Goal: Find specific page/section: Find specific page/section

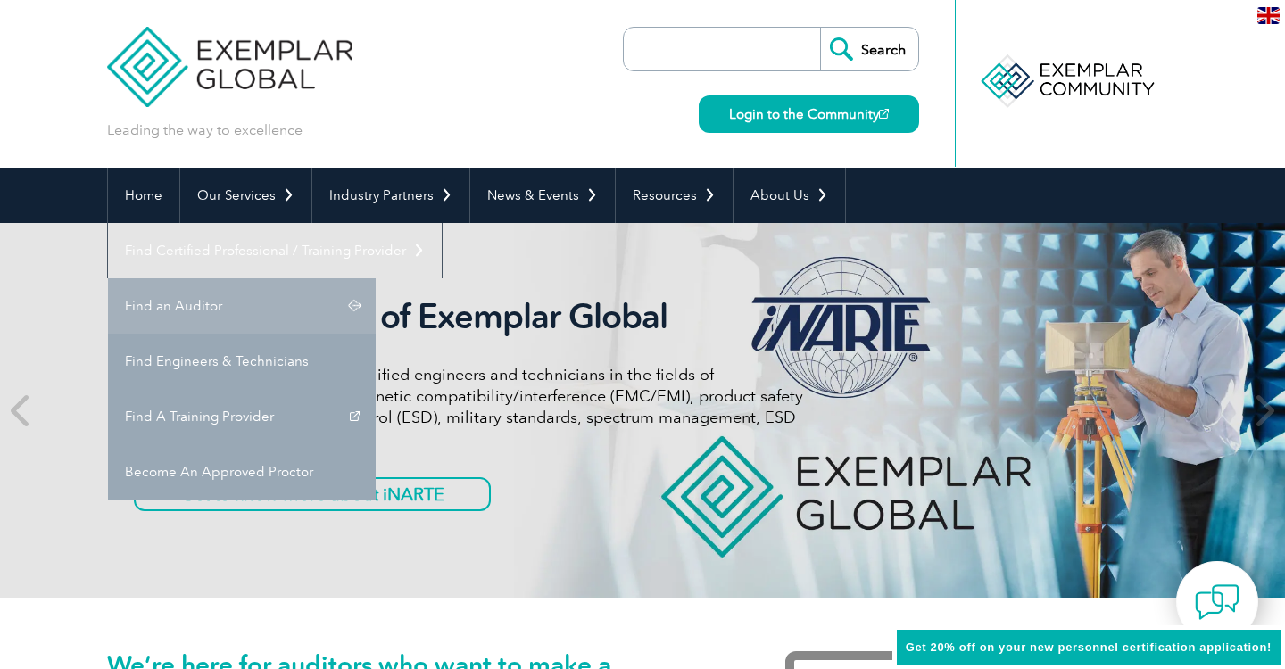
click at [376, 278] on link "Find an Auditor" at bounding box center [242, 305] width 268 height 55
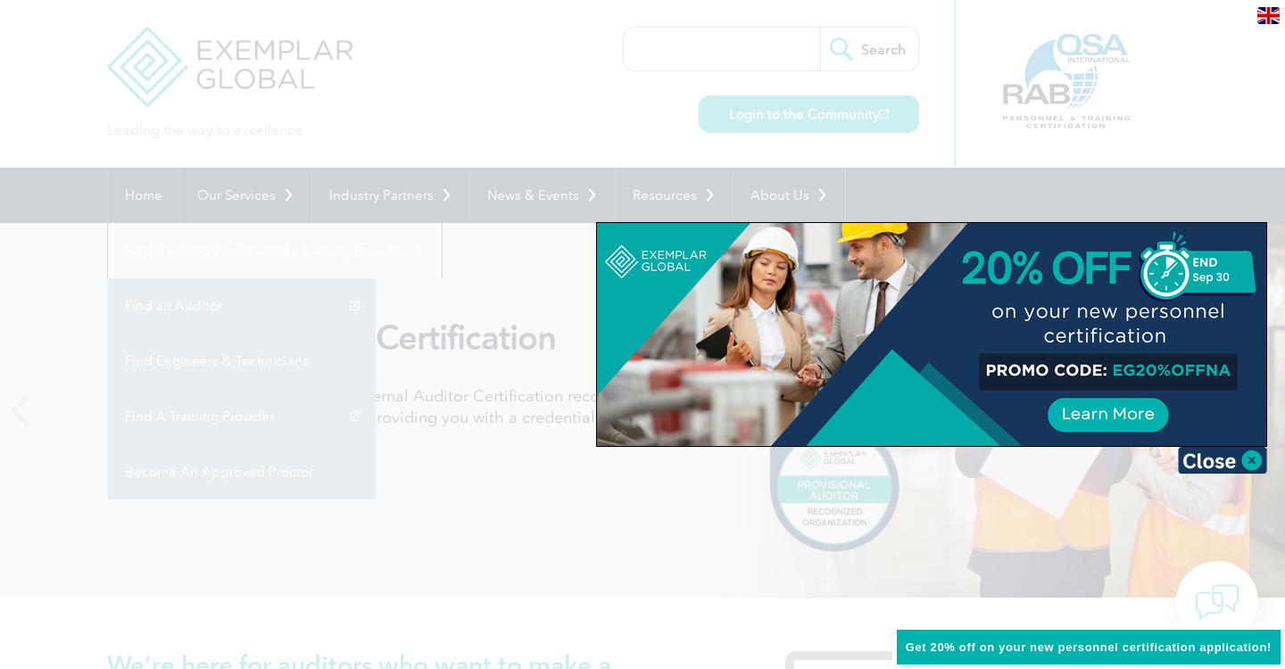
click at [723, 528] on div at bounding box center [642, 334] width 1285 height 669
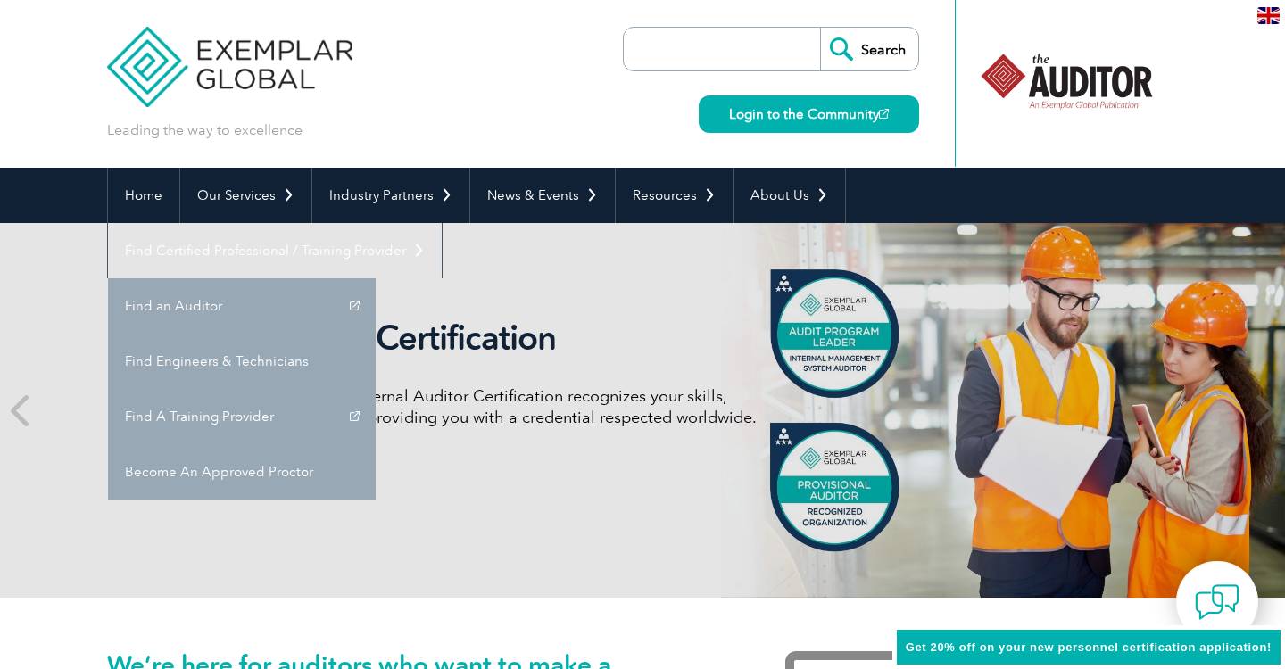
click at [735, 536] on div "Internal Auditor Certification Discover how our redesigned Internal Auditor Cer…" at bounding box center [642, 410] width 1071 height 375
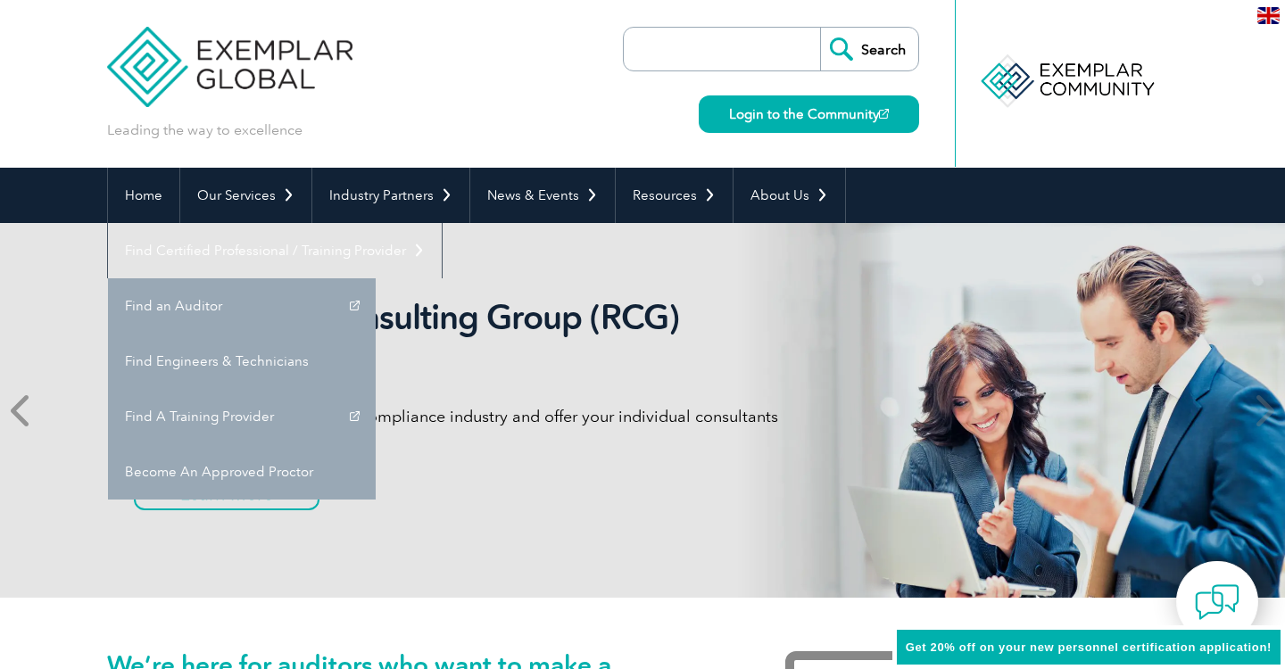
click at [21, 411] on icon at bounding box center [22, 411] width 22 height 0
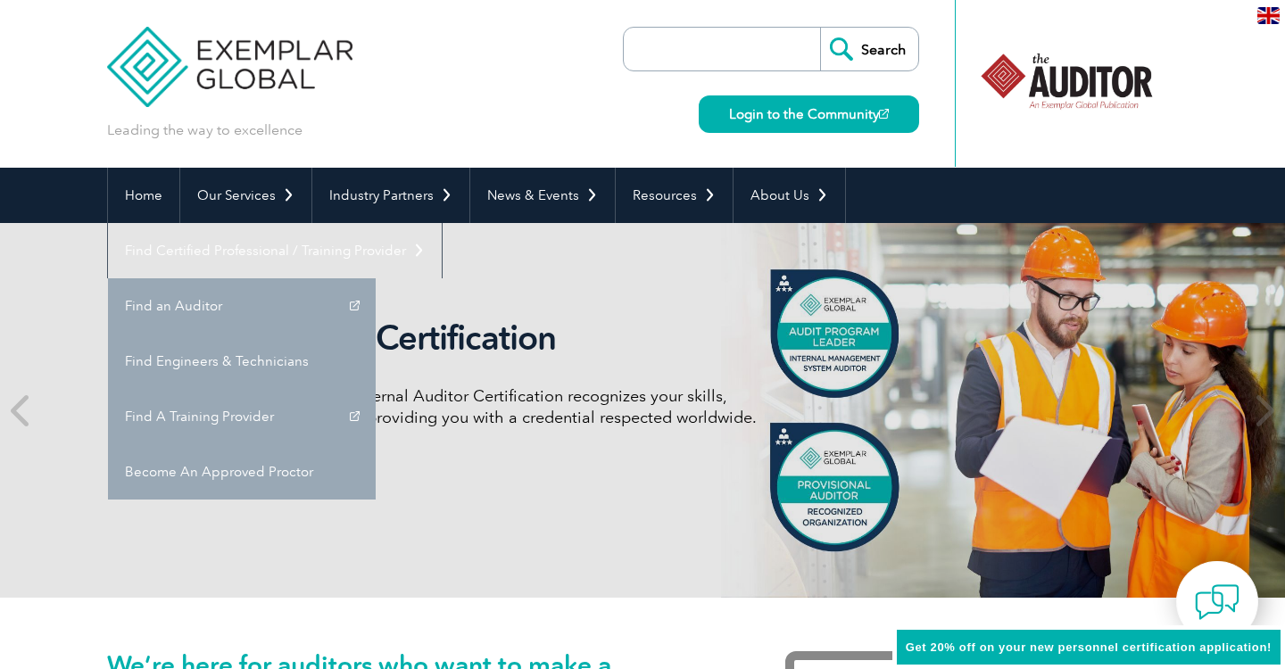
click at [652, 329] on h2 "Internal Auditor Certification" at bounding box center [468, 338] width 669 height 41
click at [978, 137] on div at bounding box center [1066, 83] width 223 height 167
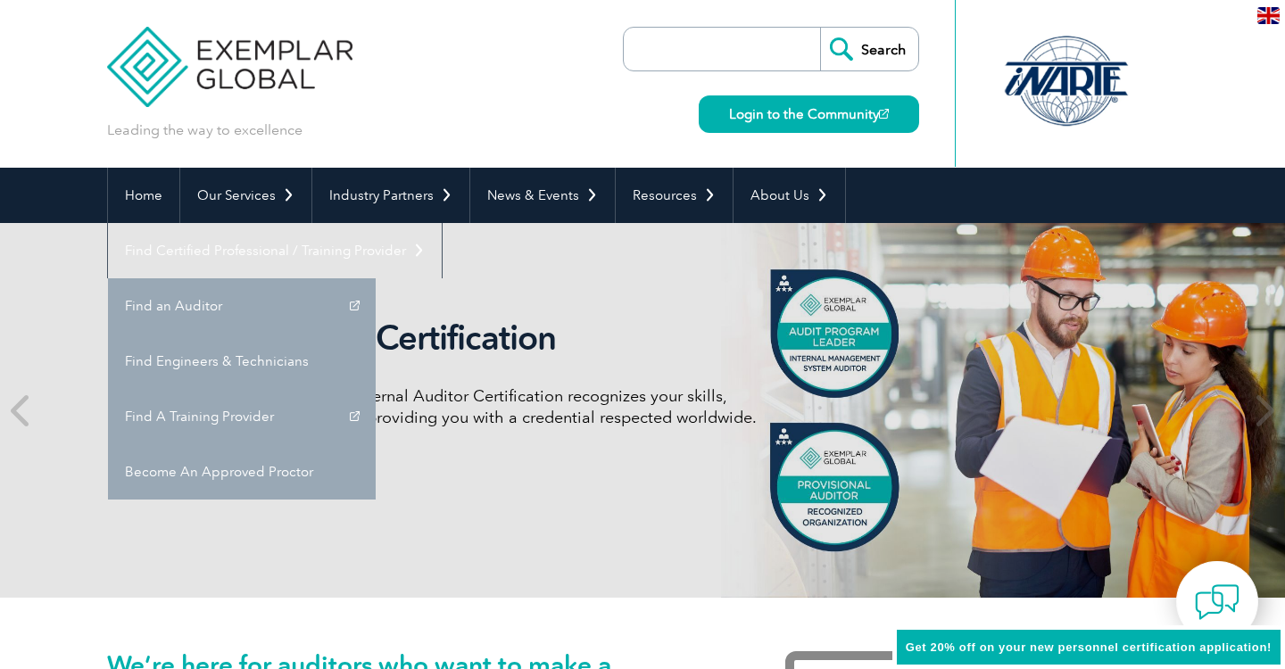
click at [521, 83] on div "Leading the way to excellence Search Login to the Community ▼" at bounding box center [642, 84] width 1071 height 168
click at [308, 50] on img at bounding box center [229, 53] width 245 height 107
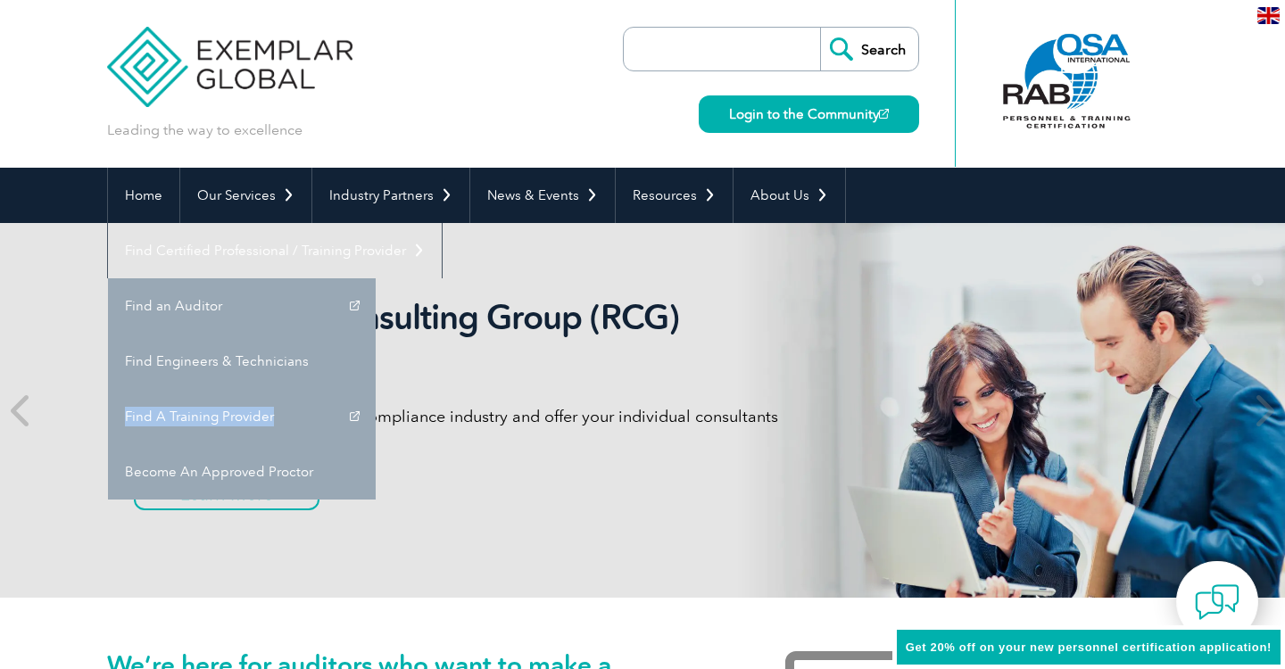
click at [818, 289] on div "Recognized Consulting Group (RCG) program Gain global recognition in the compli…" at bounding box center [642, 410] width 1071 height 375
